Goal: Browse casually

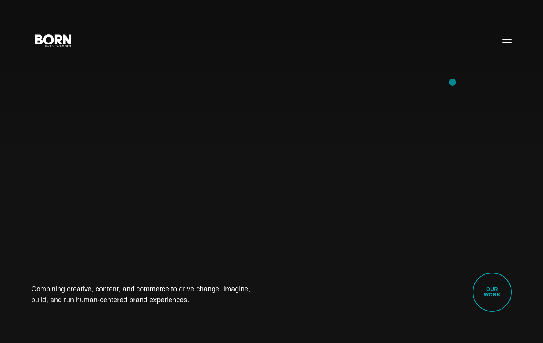
click at [445, 83] on div "Combining creative, content, and commerce to drive change. Imagine, build, and …" at bounding box center [271, 171] width 543 height 343
click at [455, 69] on div "Combining creative, content, and commerce to drive change. Imagine, build, and …" at bounding box center [271, 171] width 543 height 343
click at [317, 81] on div "Combining creative, content, and commerce to drive change. Imagine, build, and …" at bounding box center [271, 171] width 543 height 343
click at [417, 188] on div "Combining creative, content, and commerce to drive change. Imagine, build, and …" at bounding box center [271, 171] width 543 height 343
click at [220, 107] on div "Combining creative, content, and commerce to drive change. Imagine, build, and …" at bounding box center [271, 171] width 543 height 343
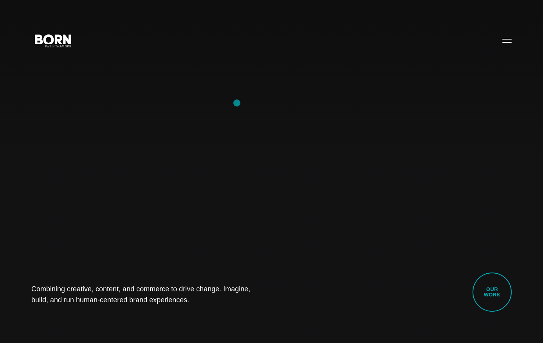
click at [237, 102] on div "Combining creative, content, and commerce to drive change. Imagine, build, and …" at bounding box center [271, 171] width 543 height 343
